Goal: Transaction & Acquisition: Download file/media

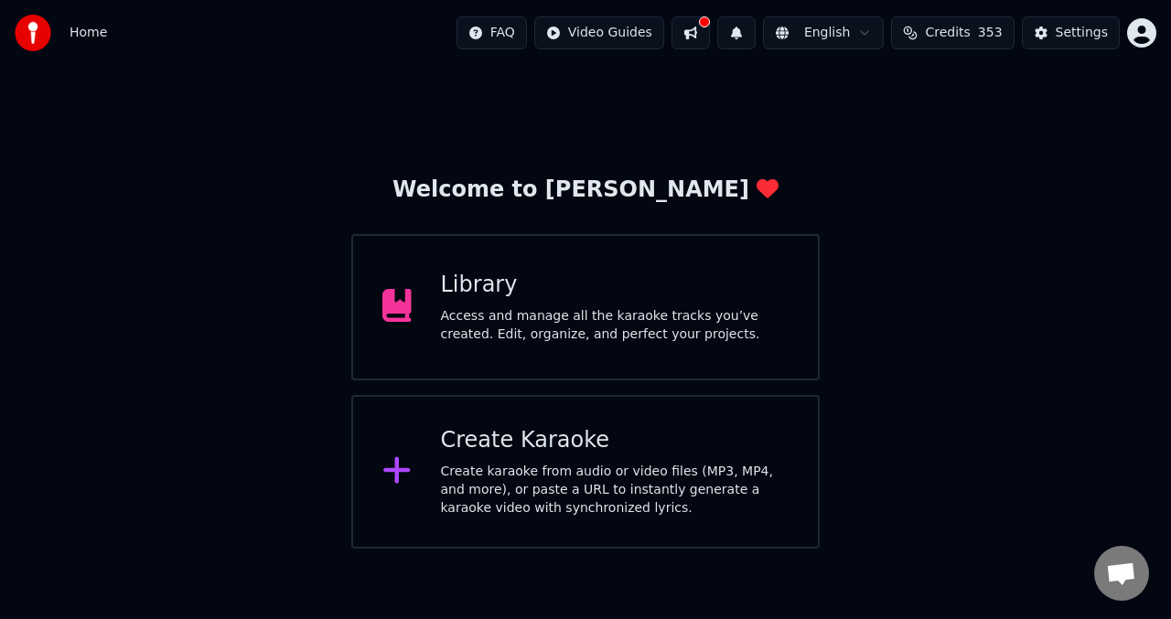
click at [519, 434] on div "Create Karaoke" at bounding box center [615, 440] width 348 height 29
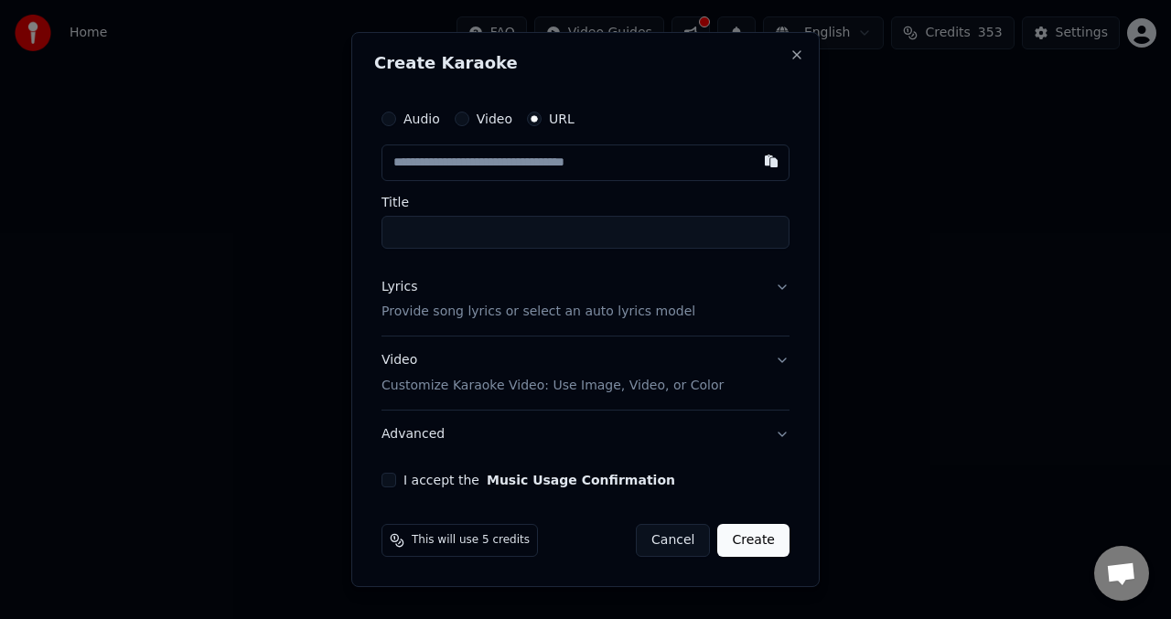
click at [769, 164] on button "button" at bounding box center [771, 161] width 37 height 33
type input "**********"
click at [781, 295] on button "Lyrics Provide song lyrics or select an auto lyrics model" at bounding box center [585, 299] width 408 height 73
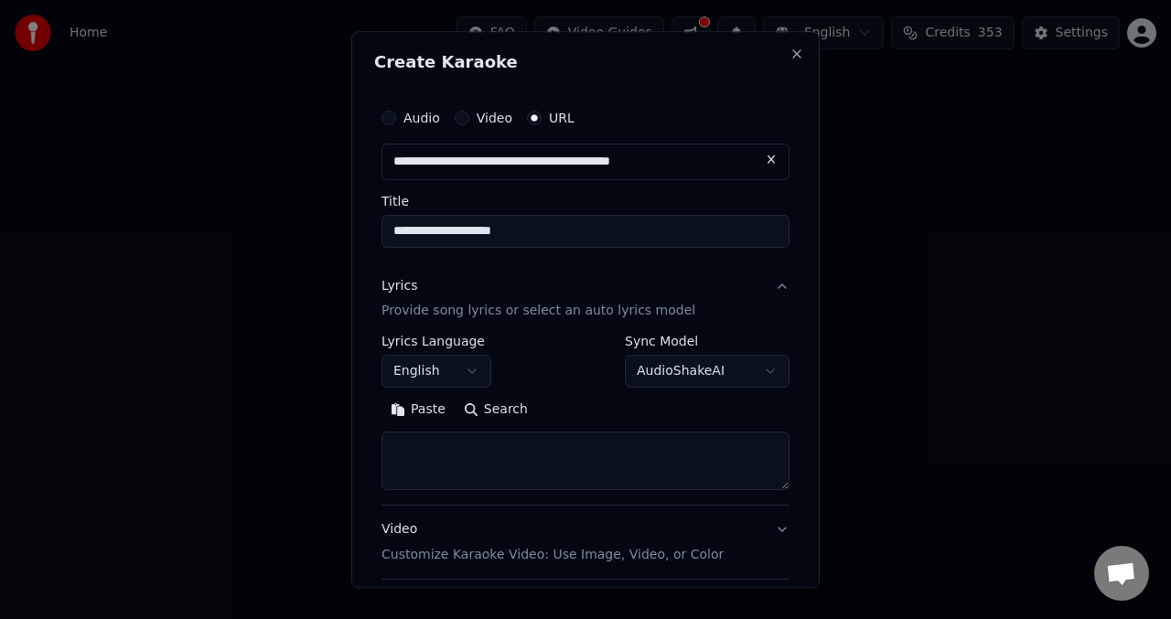
click at [754, 368] on body "**********" at bounding box center [585, 274] width 1171 height 549
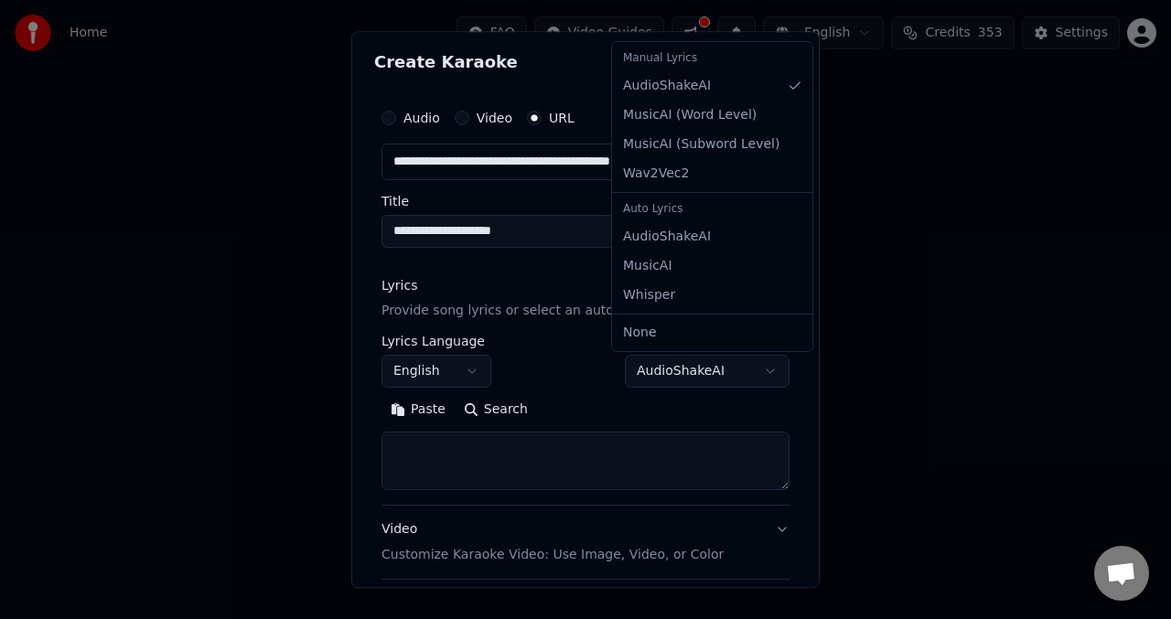
select select "**********"
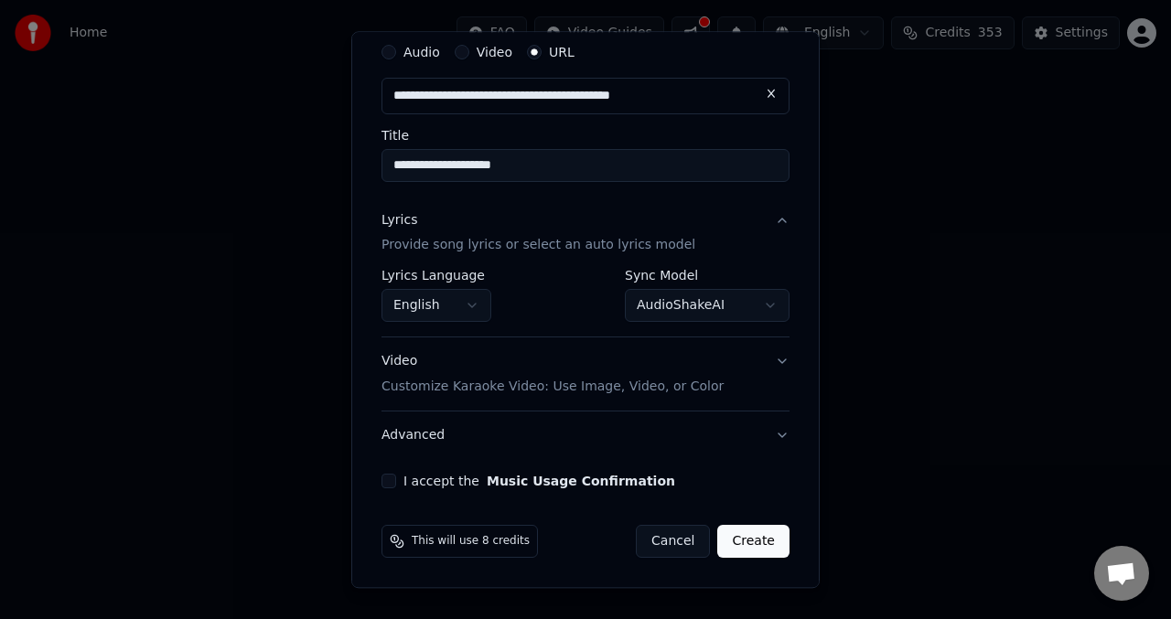
scroll to position [66, 0]
click at [390, 484] on button "I accept the Music Usage Confirmation" at bounding box center [388, 482] width 15 height 15
click at [749, 547] on button "Create" at bounding box center [753, 542] width 72 height 33
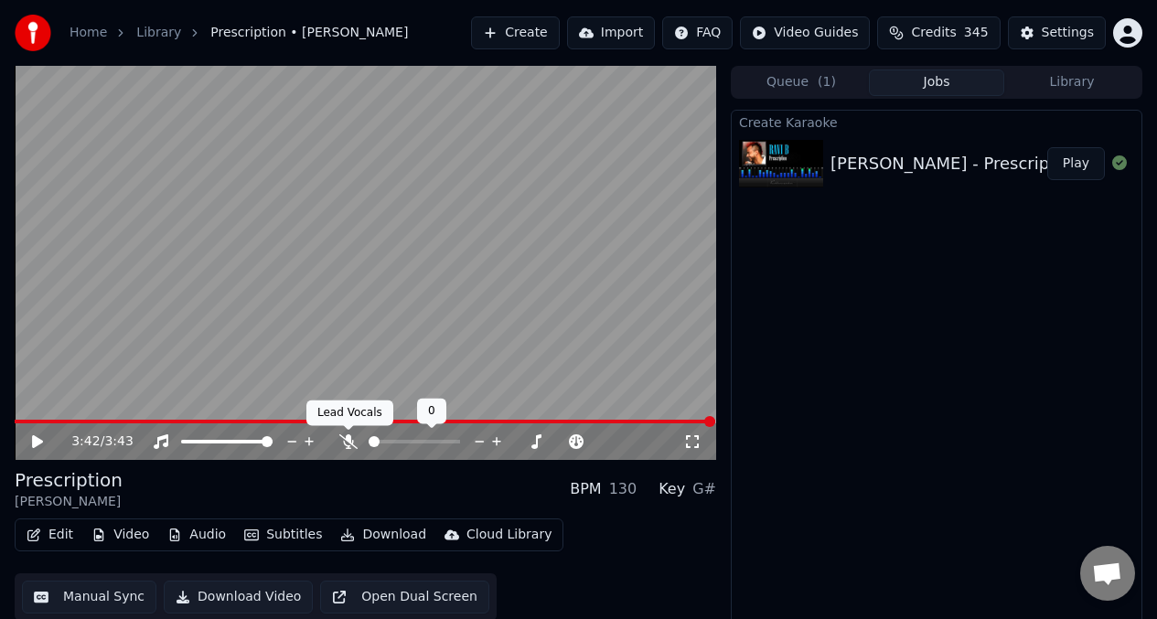
click at [351, 445] on icon at bounding box center [348, 441] width 18 height 15
click at [349, 441] on icon at bounding box center [349, 441] width 10 height 15
click at [240, 605] on button "Download Video" at bounding box center [238, 597] width 149 height 33
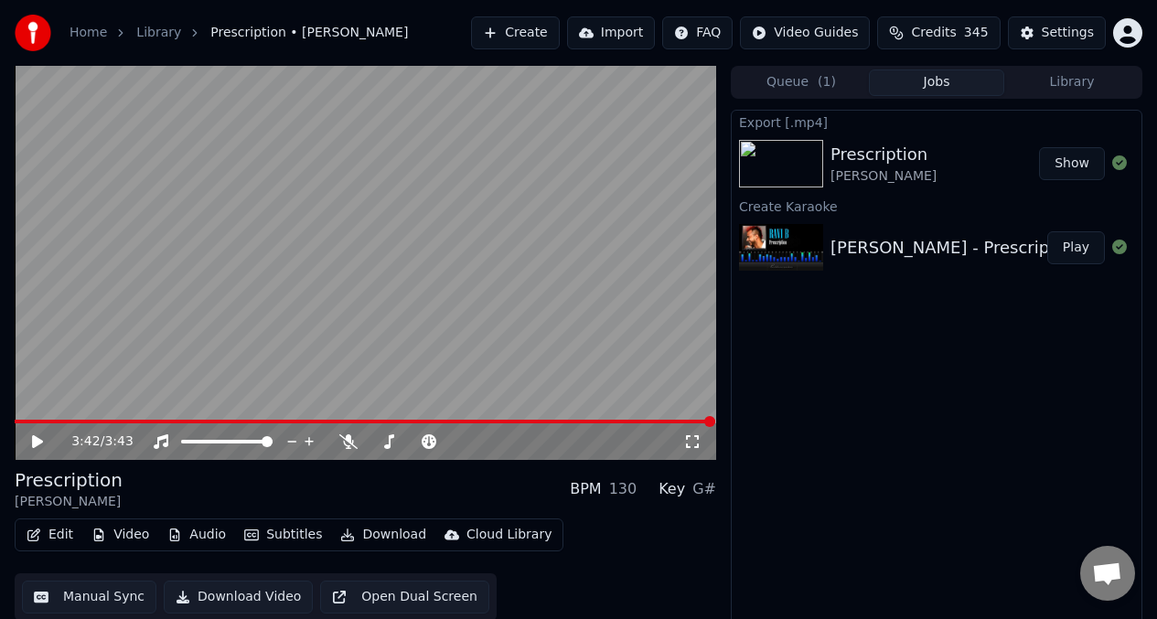
click at [125, 252] on video at bounding box center [366, 263] width 702 height 394
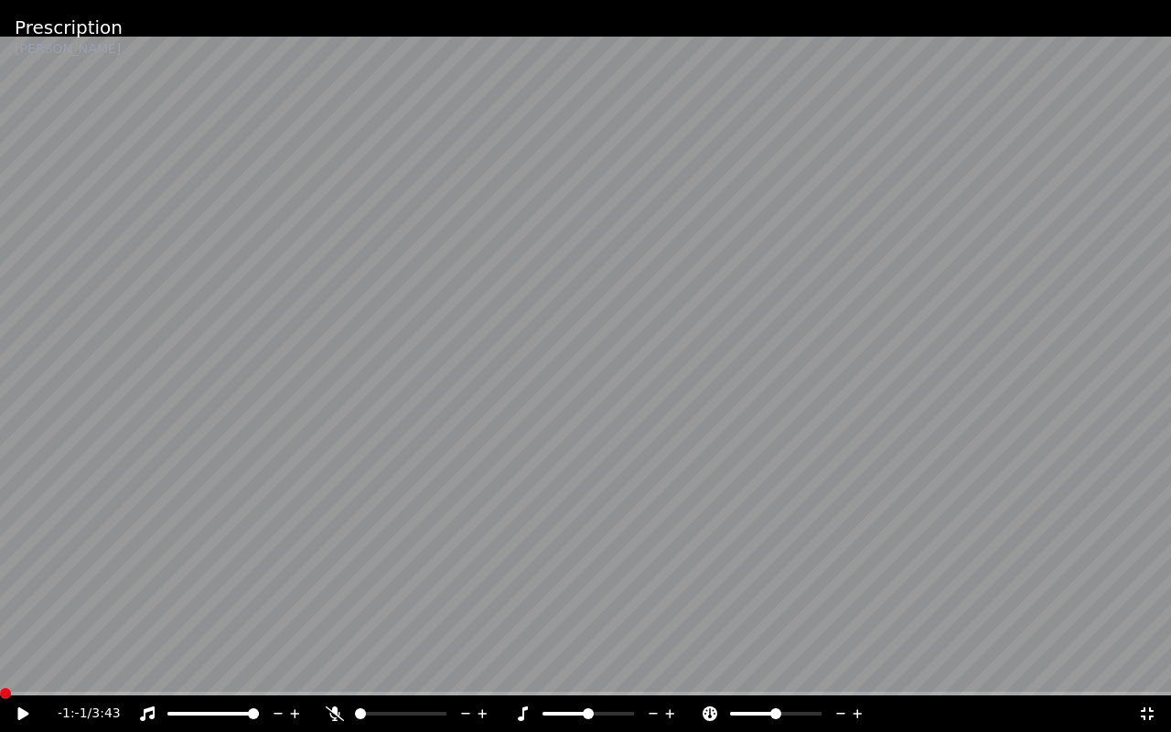
click at [736, 243] on video at bounding box center [585, 366] width 1171 height 732
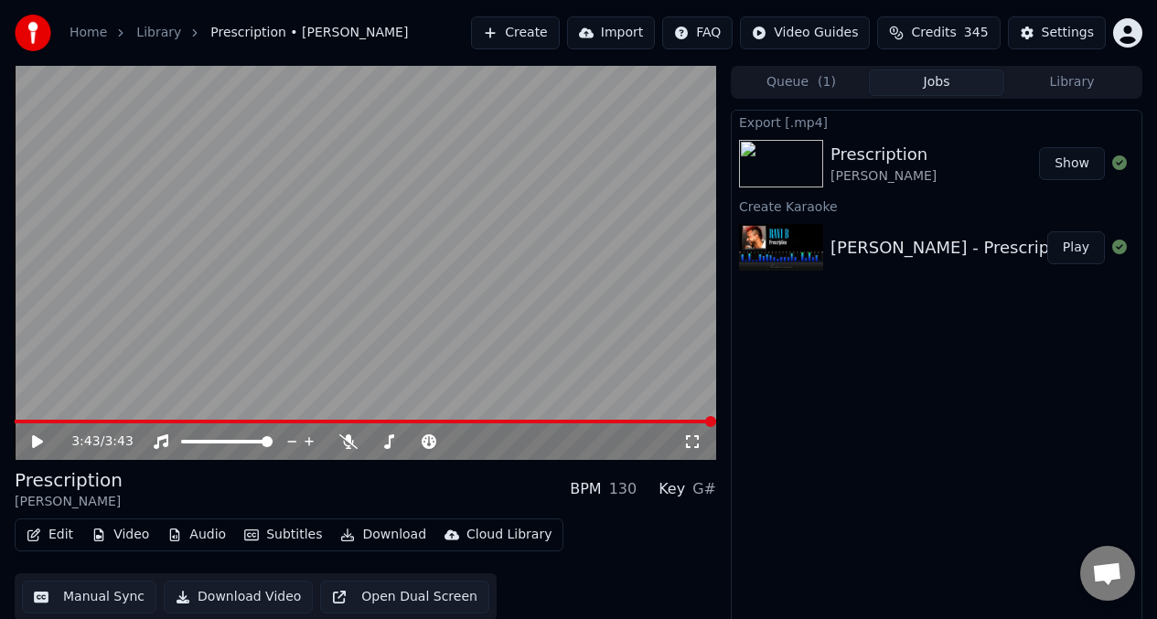
click at [500, 179] on video at bounding box center [366, 263] width 702 height 394
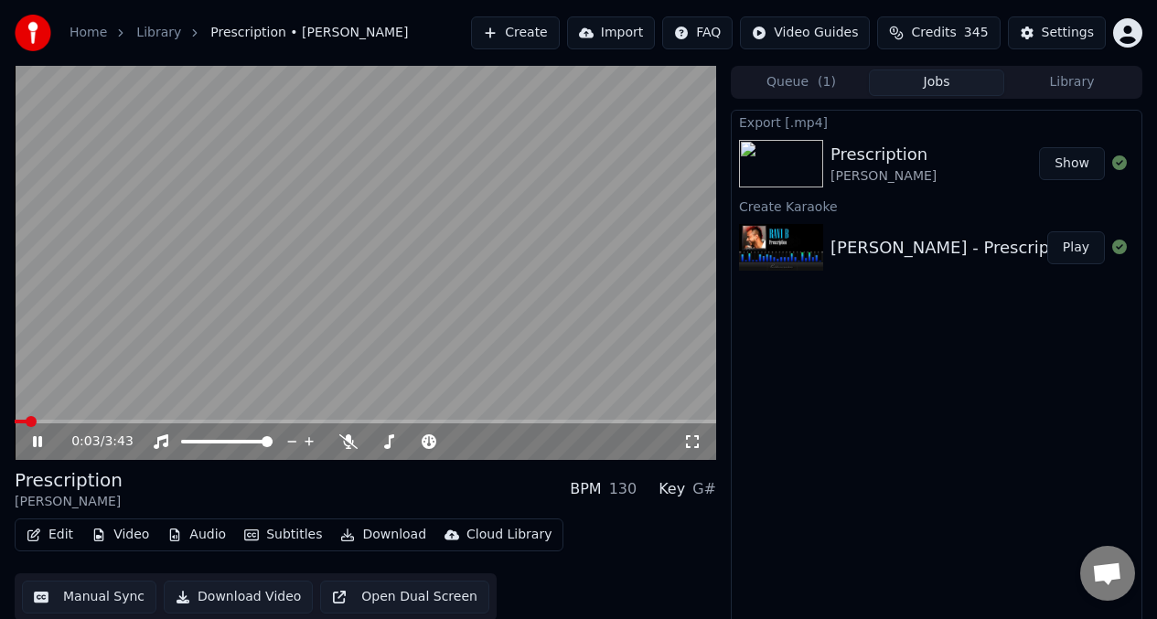
drag, startPoint x: 558, startPoint y: 216, endPoint x: 574, endPoint y: 220, distance: 16.9
drag, startPoint x: 370, startPoint y: 46, endPoint x: 447, endPoint y: 69, distance: 80.2
drag, startPoint x: 366, startPoint y: 35, endPoint x: 428, endPoint y: 79, distance: 76.1
click at [428, 79] on div "Home Library Prescription • Ravi B Create Import FAQ Video Guides Credits 345 S…" at bounding box center [578, 309] width 1157 height 619
drag, startPoint x: 384, startPoint y: 47, endPoint x: 613, endPoint y: 178, distance: 263.9
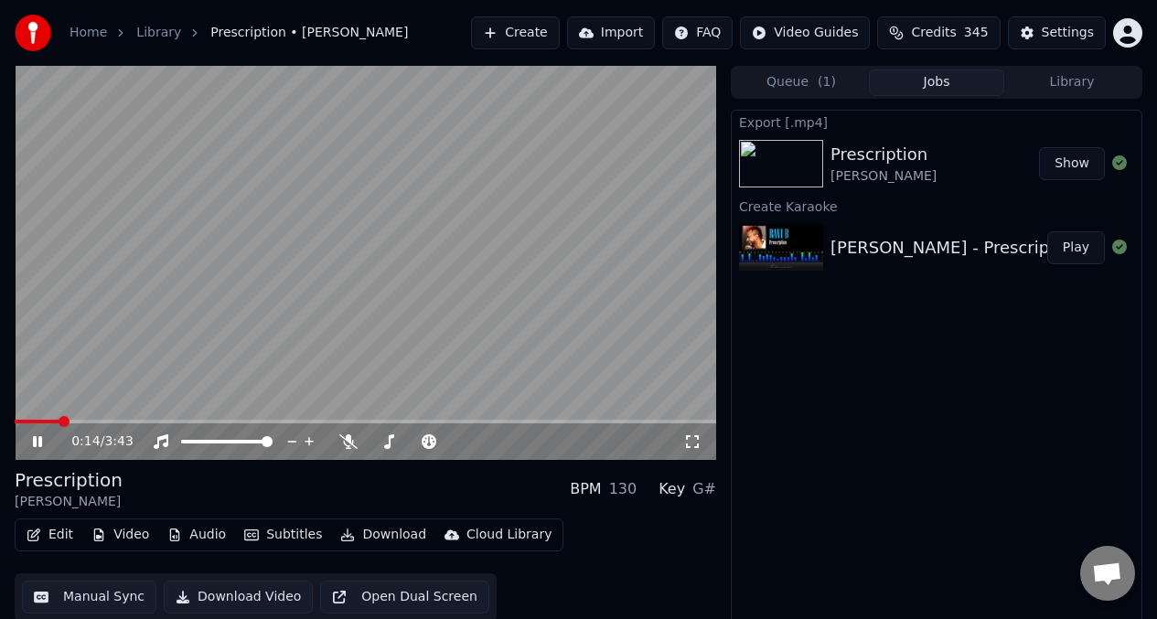
click at [695, 449] on icon at bounding box center [692, 441] width 18 height 15
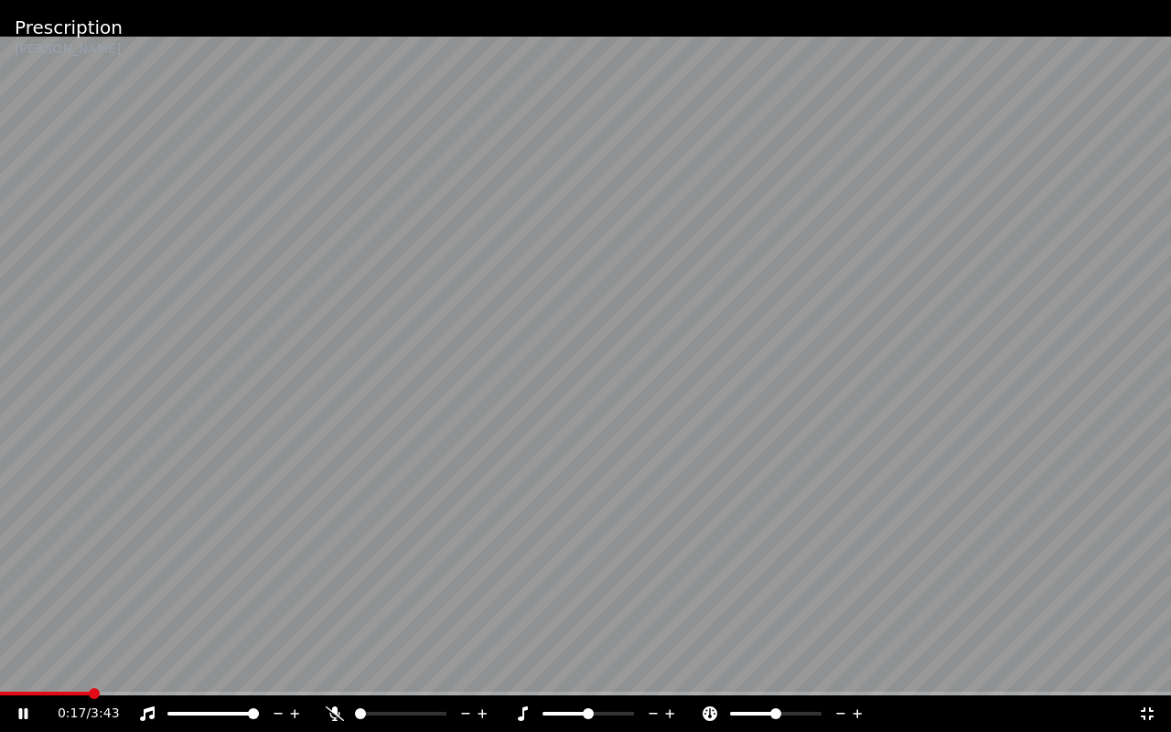
click at [725, 218] on video at bounding box center [585, 366] width 1171 height 732
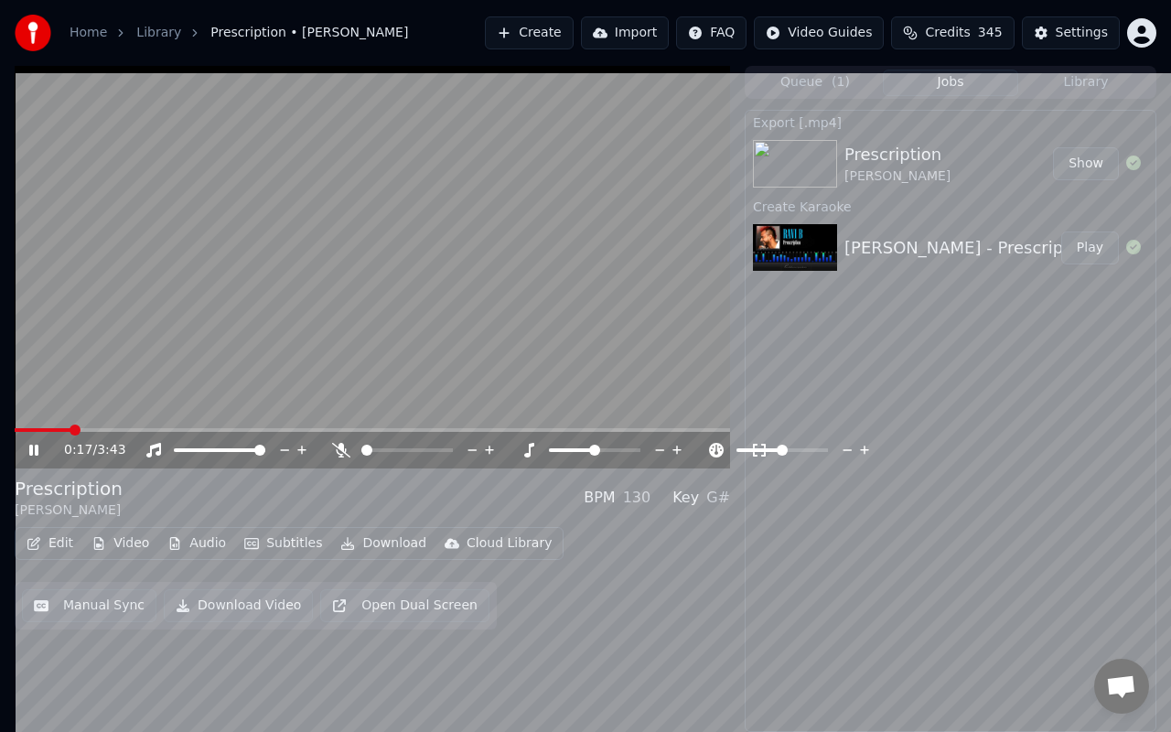
click at [725, 169] on div "0:17 / 3:43 Prescription Ravi B BPM 130 Key G# Edit Video Audio Subtitles Downl…" at bounding box center [585, 399] width 1171 height 666
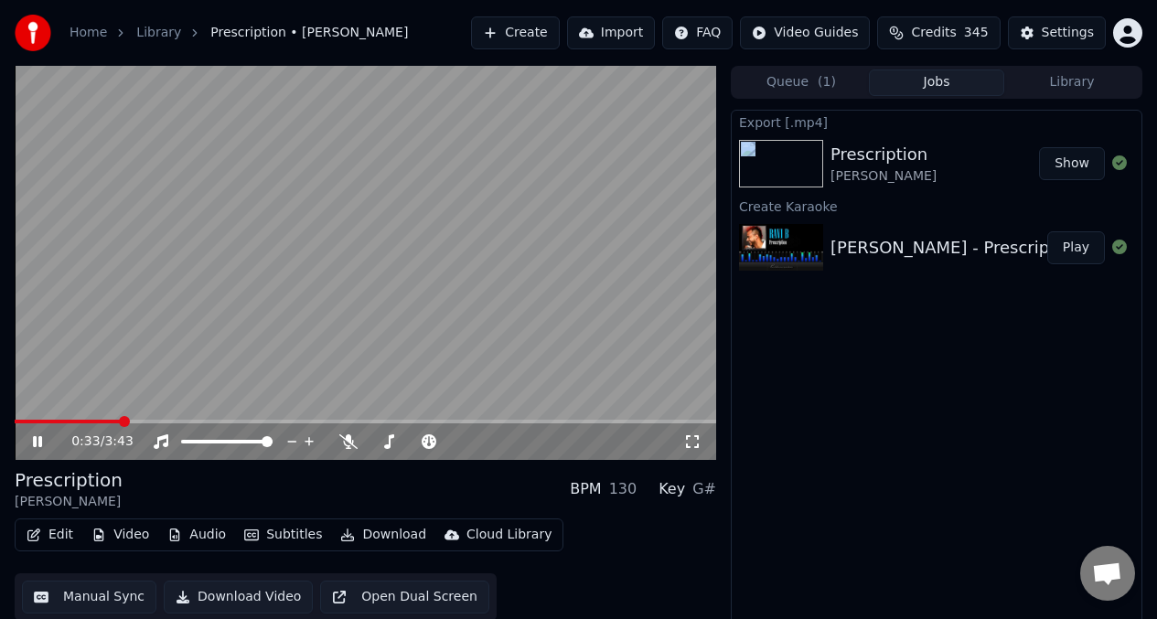
click at [342, 36] on div "Home Library Prescription • Ravi B Create Import FAQ Video Guides Credits 345 S…" at bounding box center [578, 33] width 1157 height 66
click at [309, 23] on div "Home Library Prescription • [PERSON_NAME]" at bounding box center [211, 33] width 393 height 37
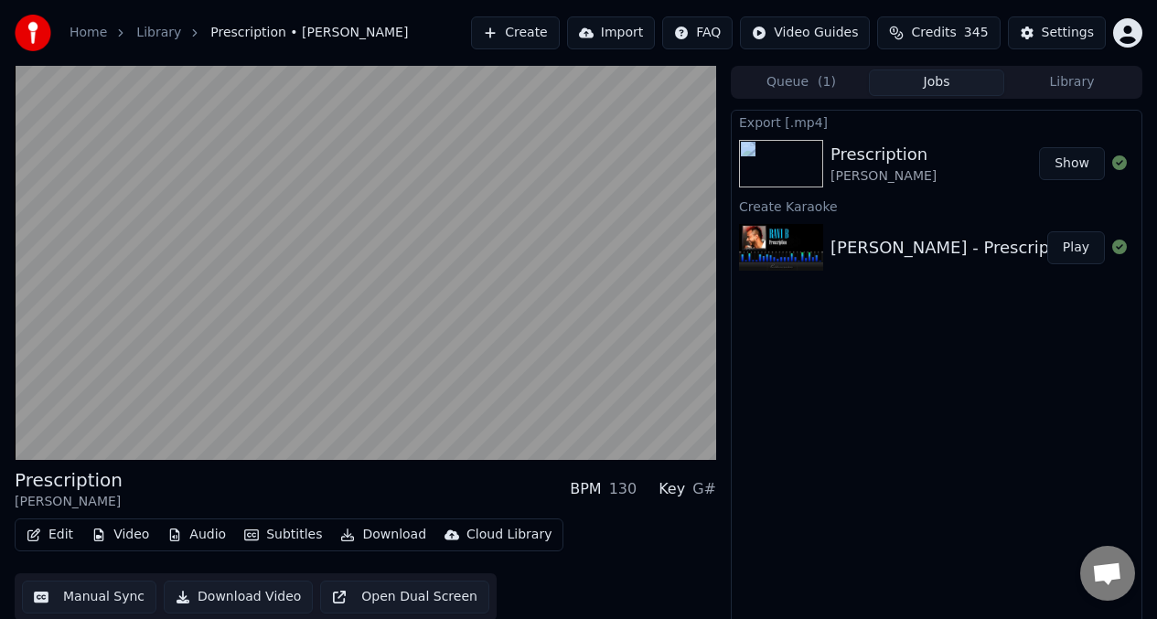
click at [380, 213] on video at bounding box center [366, 263] width 702 height 394
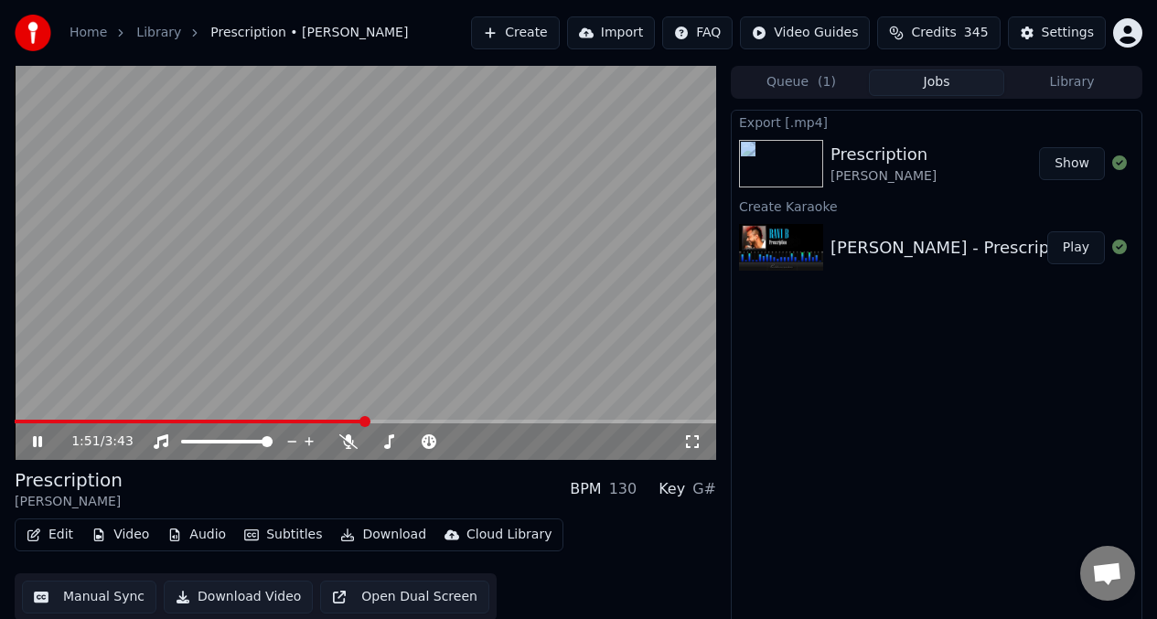
click at [382, 212] on video at bounding box center [366, 263] width 702 height 394
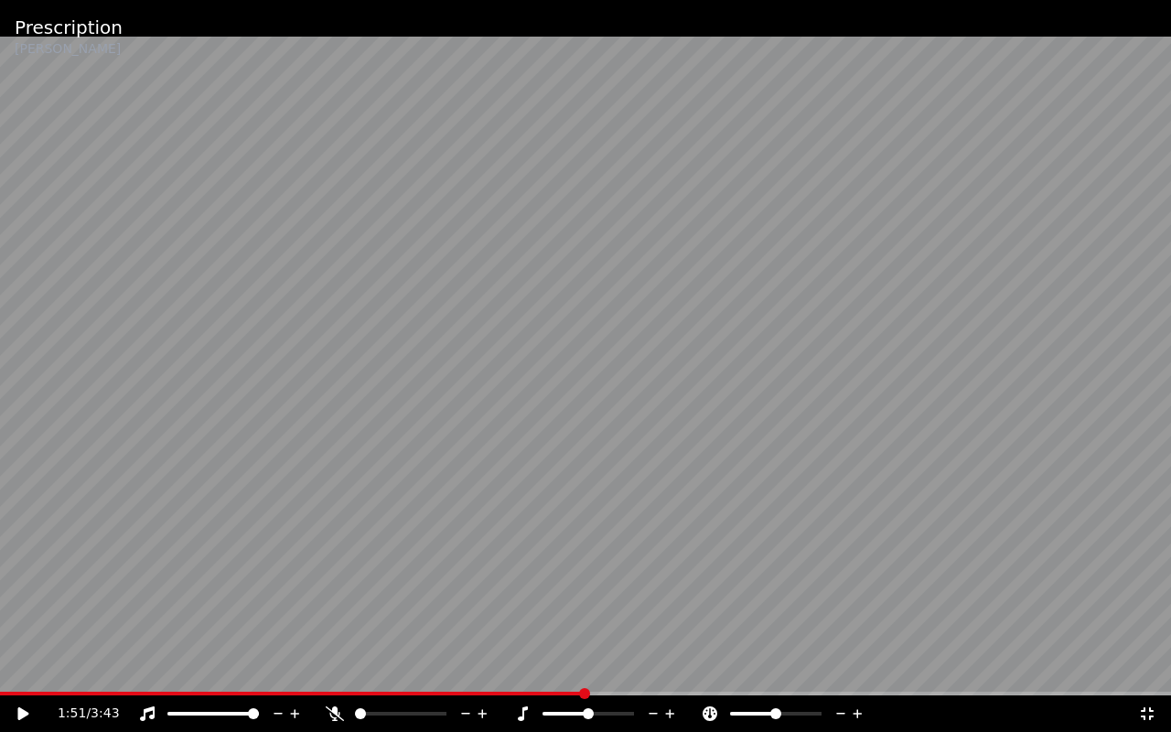
click at [1145, 618] on icon at bounding box center [1147, 713] width 18 height 15
